Goal: Task Accomplishment & Management: Use online tool/utility

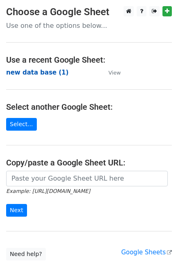
click at [39, 73] on strong "new data base (1)" at bounding box center [37, 72] width 63 height 7
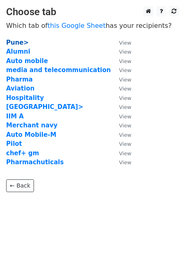
click at [15, 41] on strong "Pune>" at bounding box center [17, 42] width 23 height 7
